Goal: Task Accomplishment & Management: Manage account settings

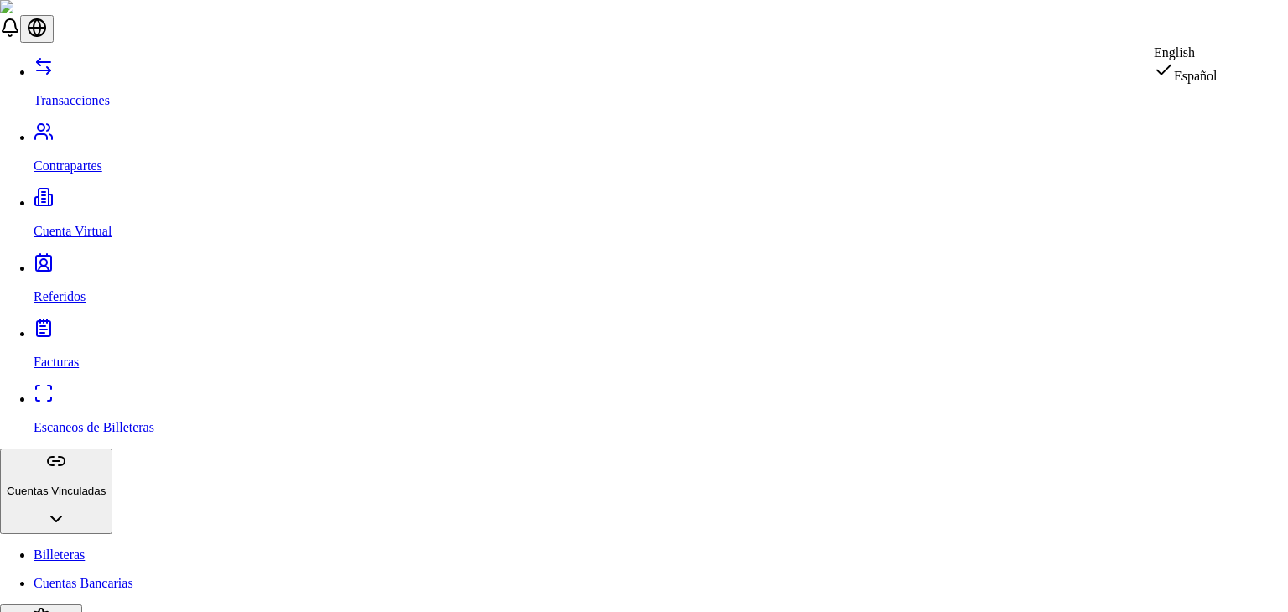
click at [1218, 60] on div "English" at bounding box center [1186, 52] width 64 height 15
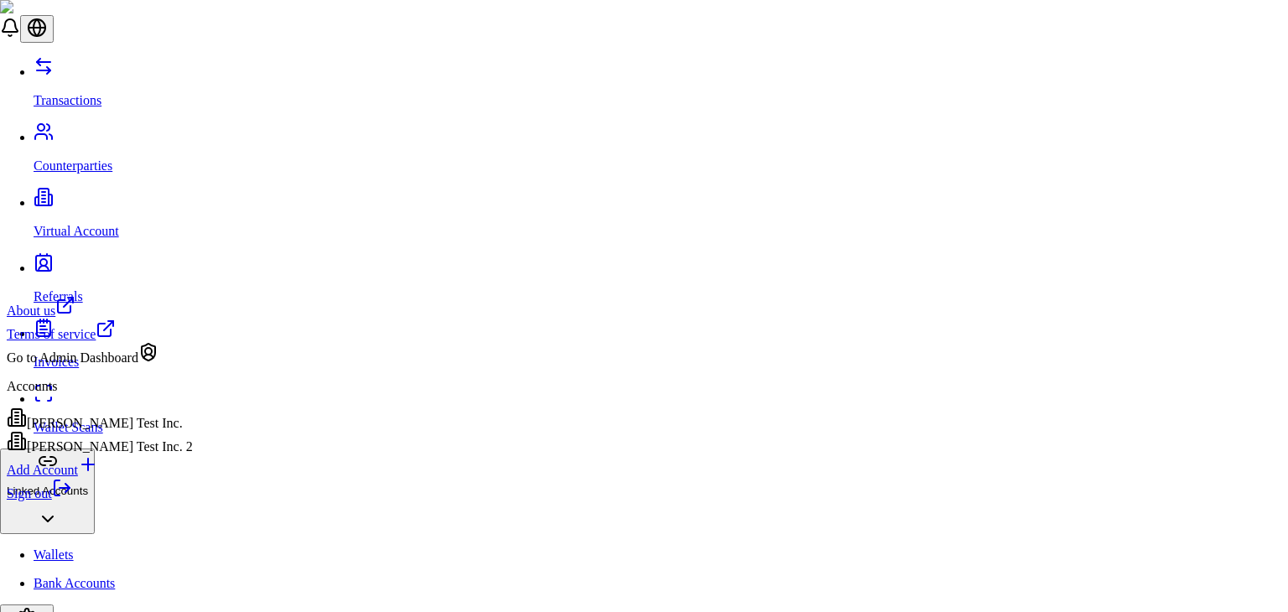
click at [143, 478] on div "Add Account" at bounding box center [100, 466] width 186 height 23
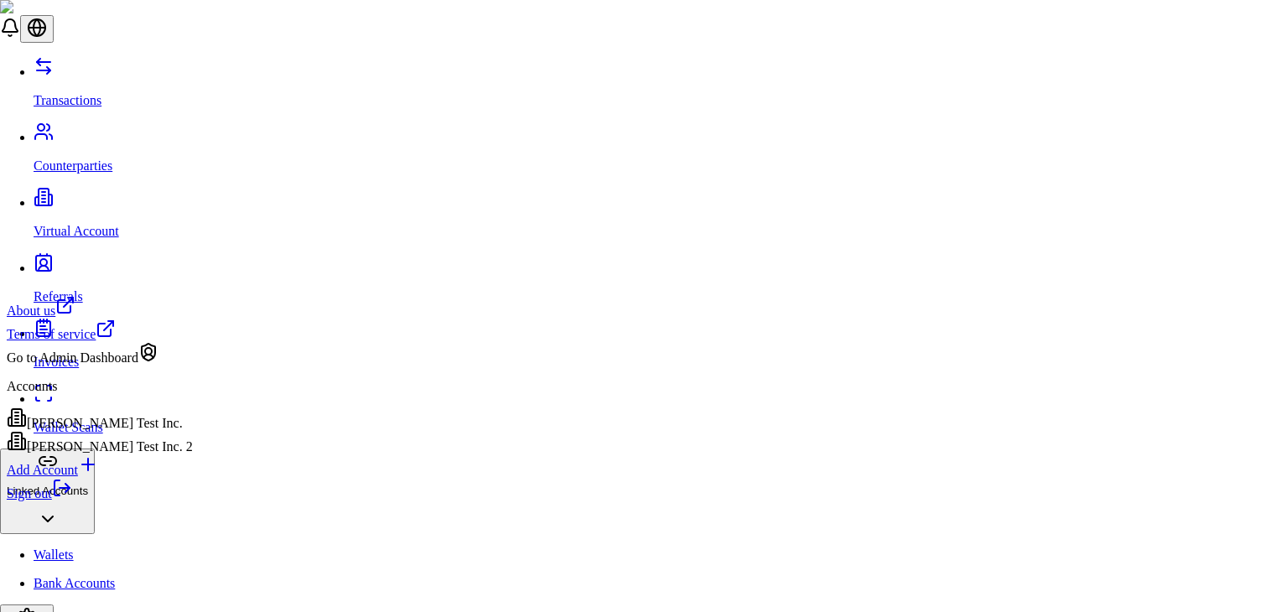
click at [72, 501] on link "Sign out" at bounding box center [39, 493] width 65 height 14
click at [153, 455] on div "Brandon Test Inc. 2" at bounding box center [100, 442] width 186 height 23
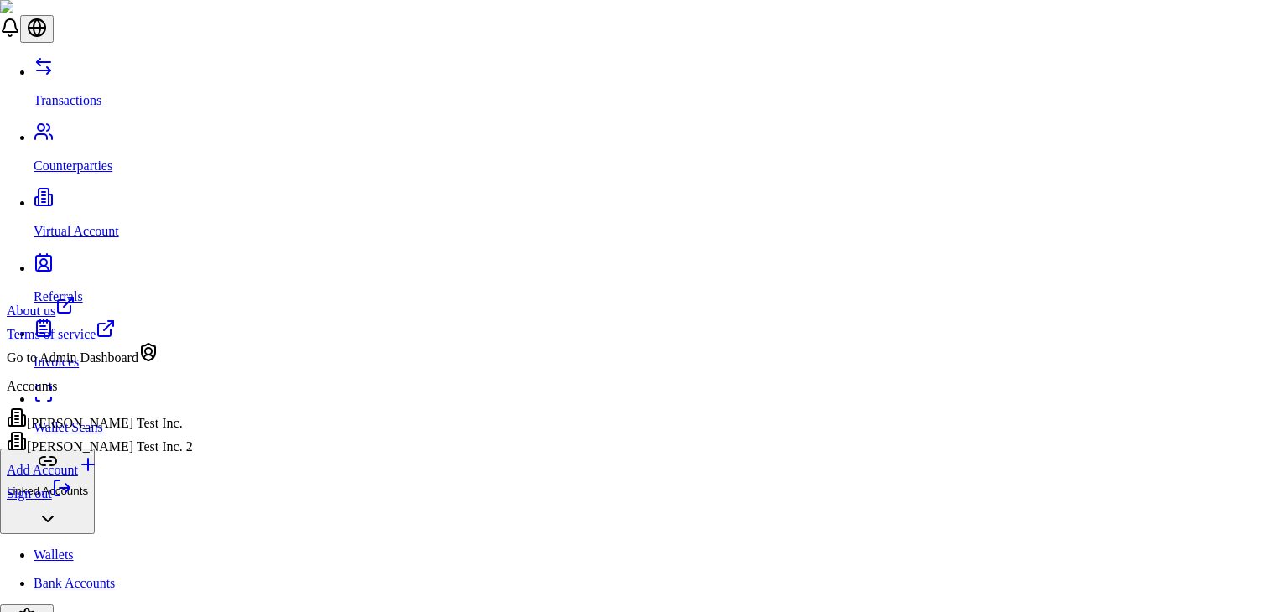
click at [72, 501] on link "Sign out" at bounding box center [39, 493] width 65 height 14
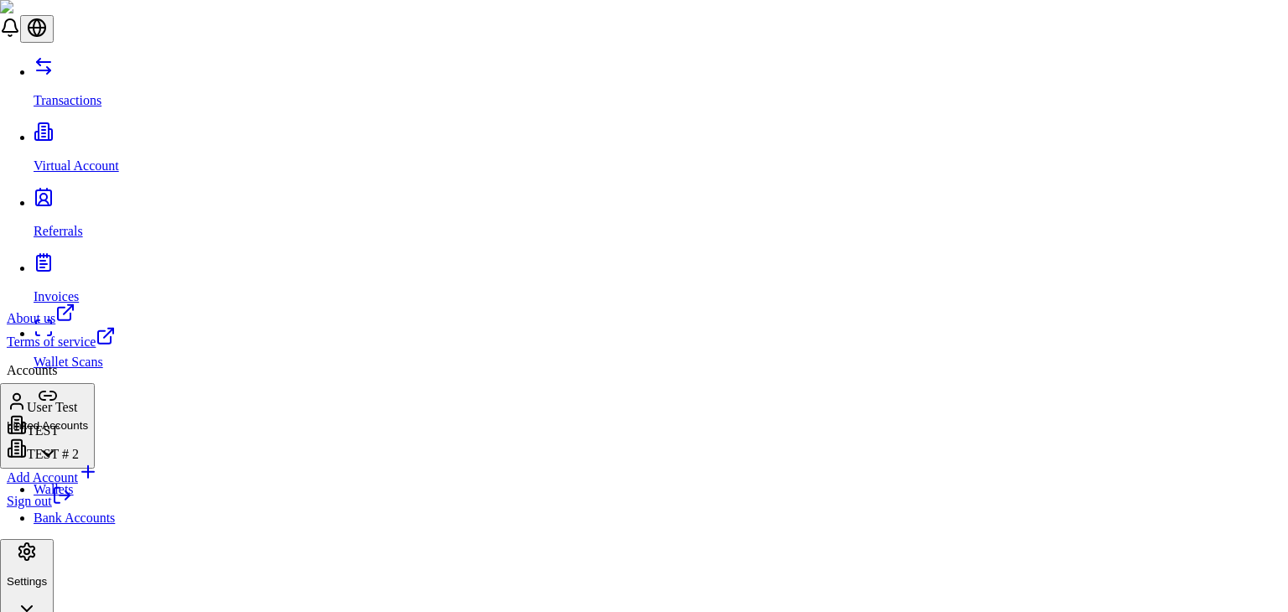
click at [72, 508] on link "Sign out" at bounding box center [39, 501] width 65 height 14
